Goal: Navigation & Orientation: Find specific page/section

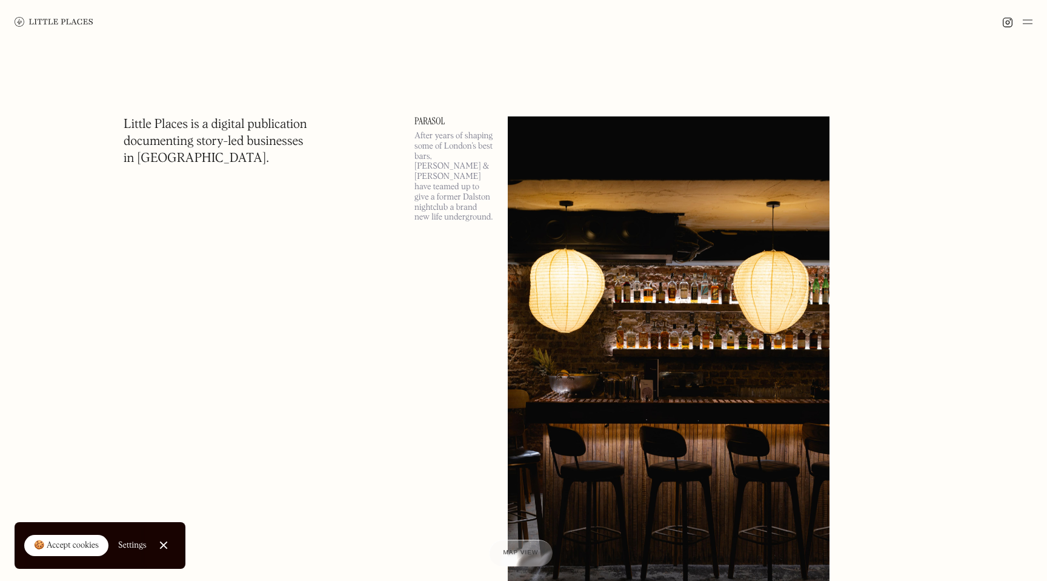
click at [164, 545] on link "Close Cookie Popup" at bounding box center [164, 545] width 24 height 24
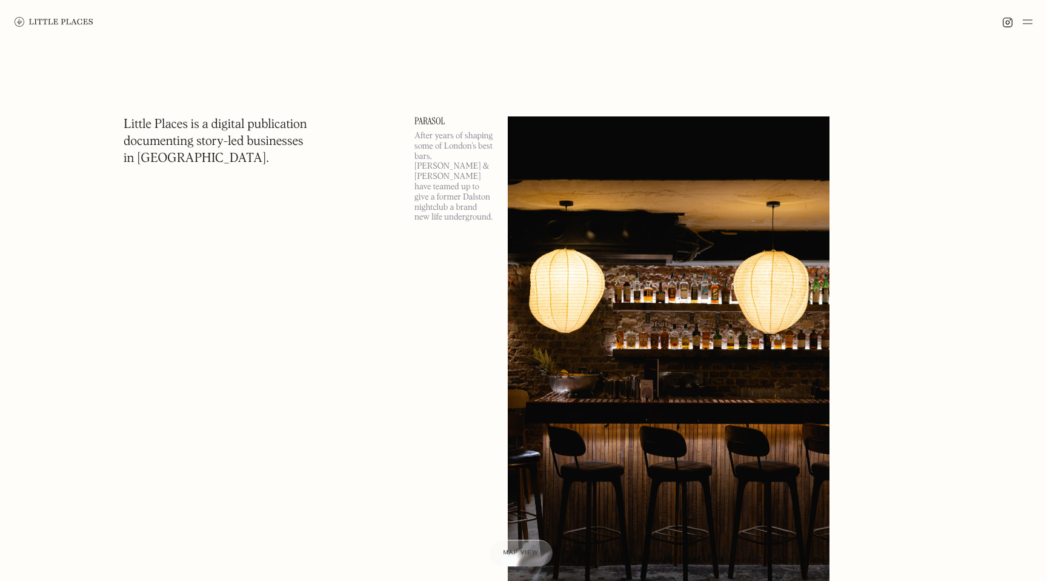
click at [1028, 27] on img at bounding box center [1028, 22] width 10 height 15
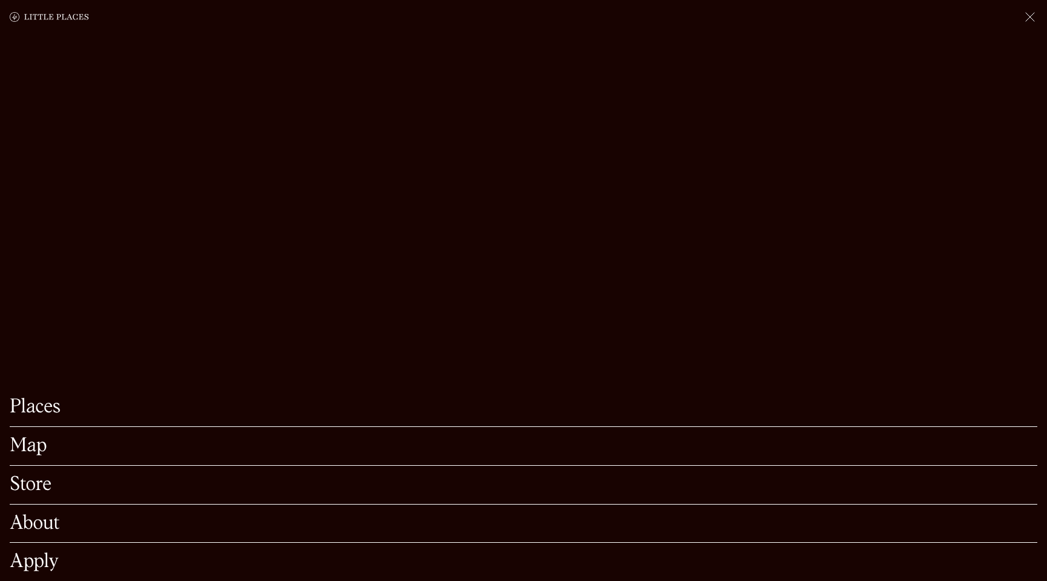
click at [39, 442] on link "Map" at bounding box center [524, 445] width 1028 height 19
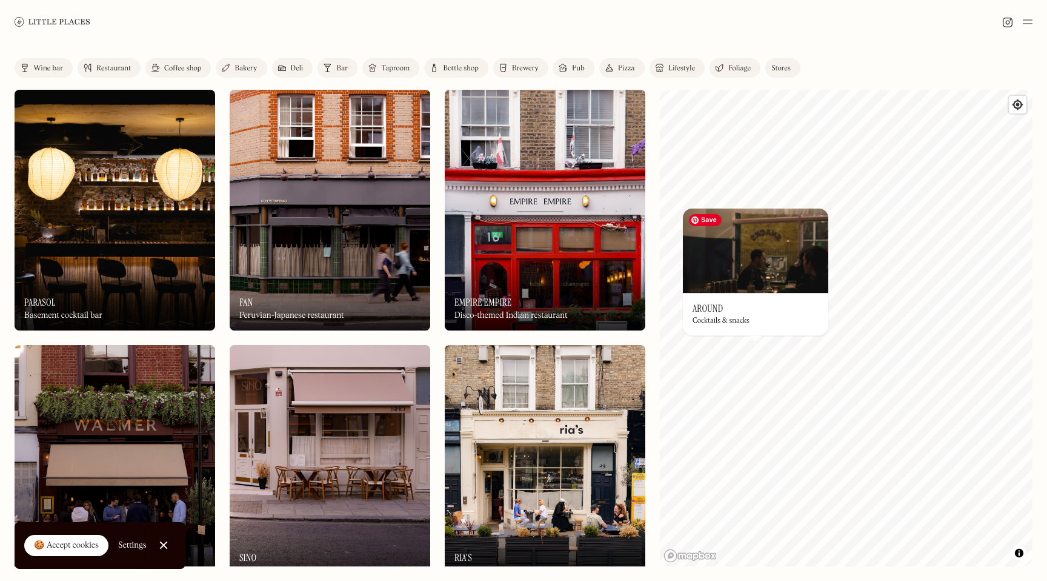
click at [759, 264] on img at bounding box center [755, 250] width 145 height 85
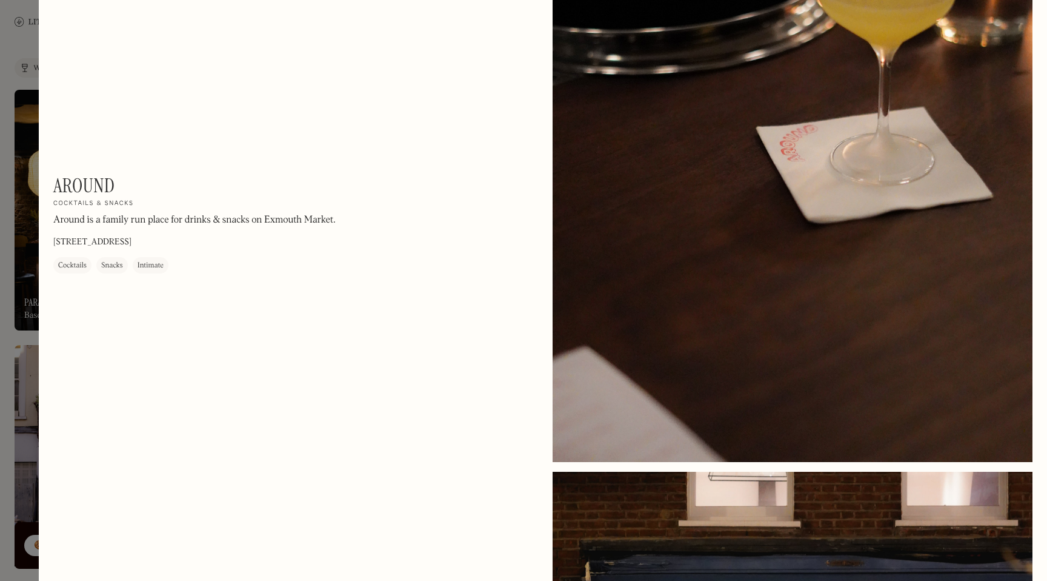
scroll to position [858, 0]
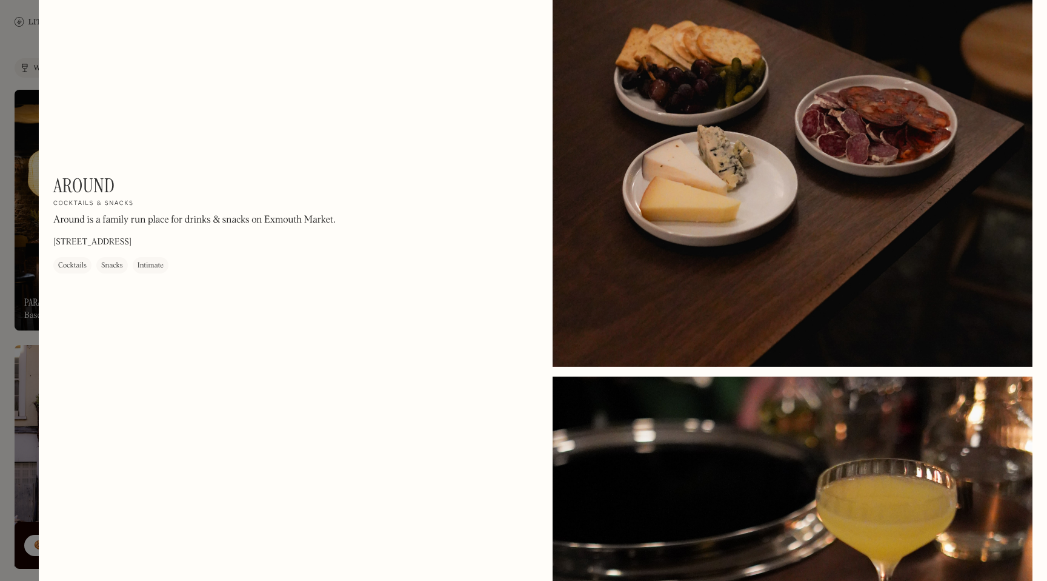
click at [21, 41] on div at bounding box center [523, 290] width 1047 height 581
